Goal: Find specific page/section: Find specific page/section

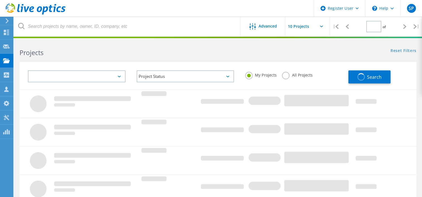
type input "1"
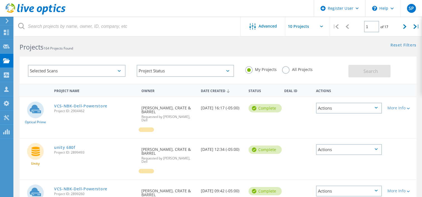
scroll to position [4, 0]
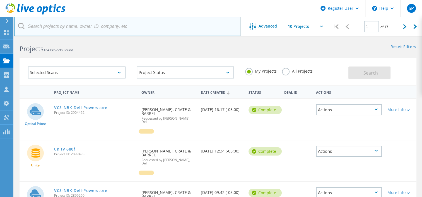
click at [94, 28] on input "text" at bounding box center [127, 27] width 227 height 20
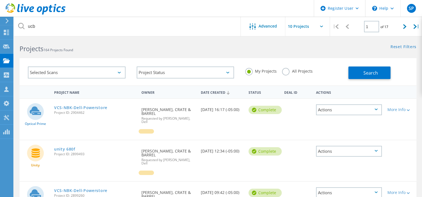
drag, startPoint x: 281, startPoint y: 73, endPoint x: 274, endPoint y: 59, distance: 15.5
click at [274, 59] on div "Selected Scans Project Status In Progress Complete Published Anonymous Archived…" at bounding box center [218, 71] width 397 height 27
click at [287, 70] on label "All Projects" at bounding box center [297, 70] width 30 height 5
click at [0, 0] on input "All Projects" at bounding box center [0, 0] width 0 height 0
click at [370, 71] on span "Search" at bounding box center [370, 73] width 14 height 6
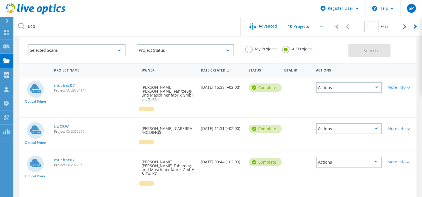
scroll to position [0, 0]
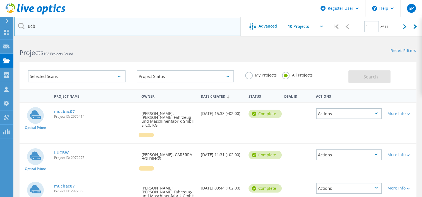
click at [90, 27] on input "ucb" at bounding box center [127, 27] width 227 height 20
type input "united community bank"
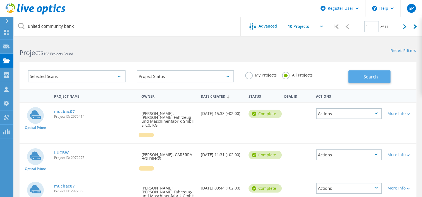
click at [376, 78] on span "Search" at bounding box center [370, 77] width 14 height 6
